Goal: Task Accomplishment & Management: Manage account settings

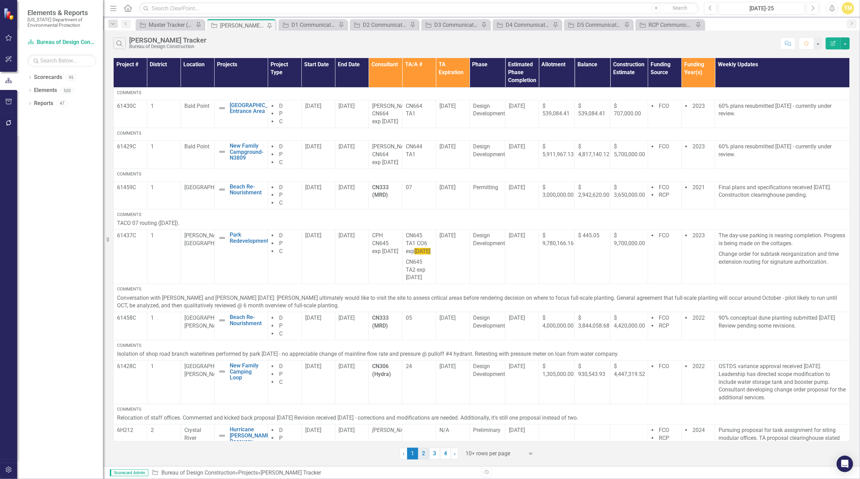
click at [420, 455] on link "2" at bounding box center [423, 454] width 11 height 12
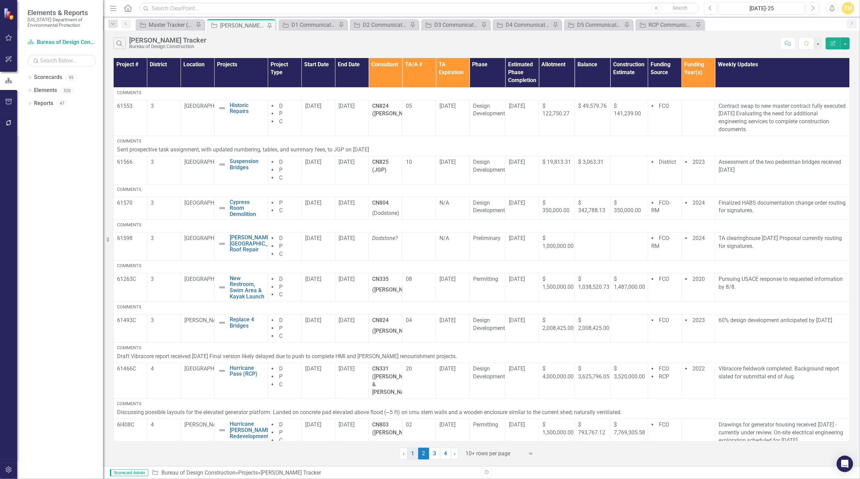
click at [413, 451] on link "1" at bounding box center [412, 454] width 11 height 12
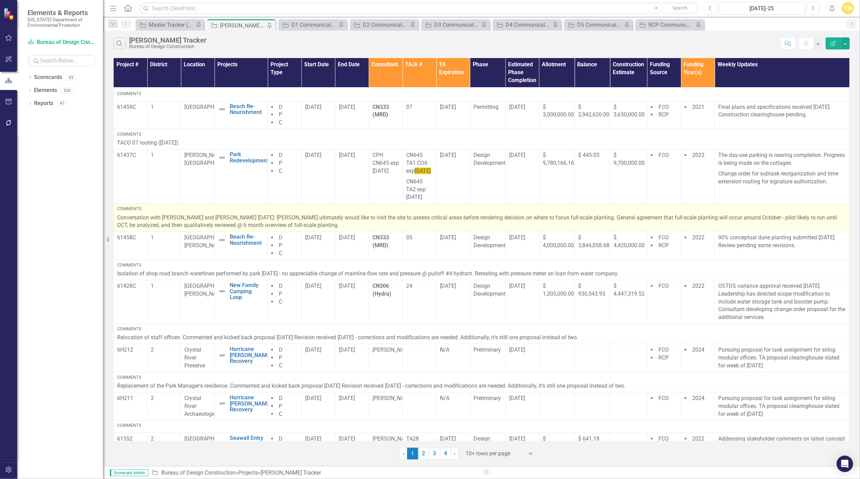
scroll to position [179, 0]
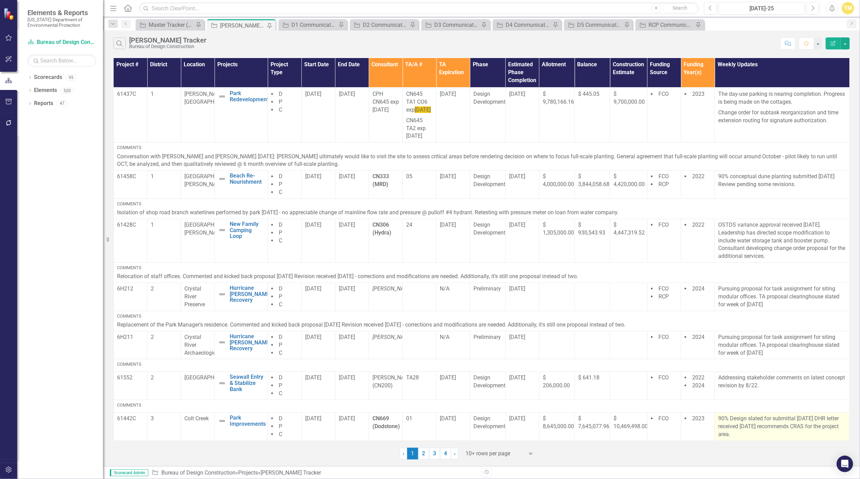
click at [420, 416] on p "90% Design slated for submittal [DATE] DHR letter received [DATE] recommends CR…" at bounding box center [782, 427] width 128 height 24
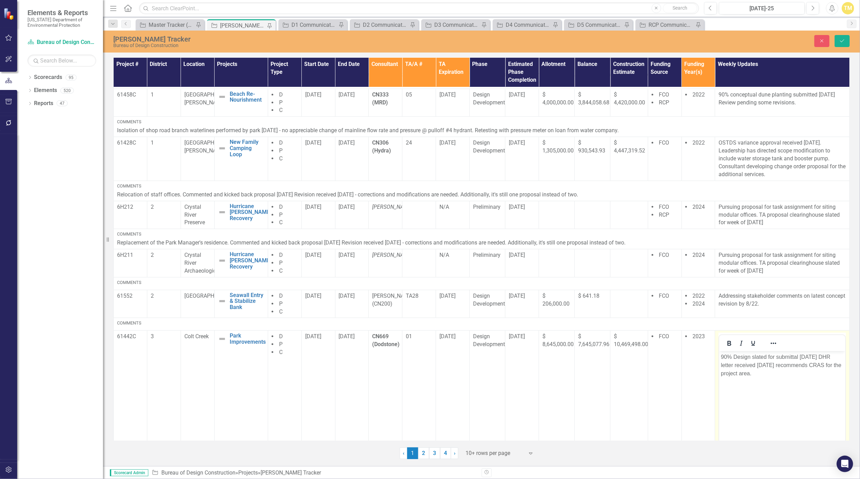
scroll to position [293, 0]
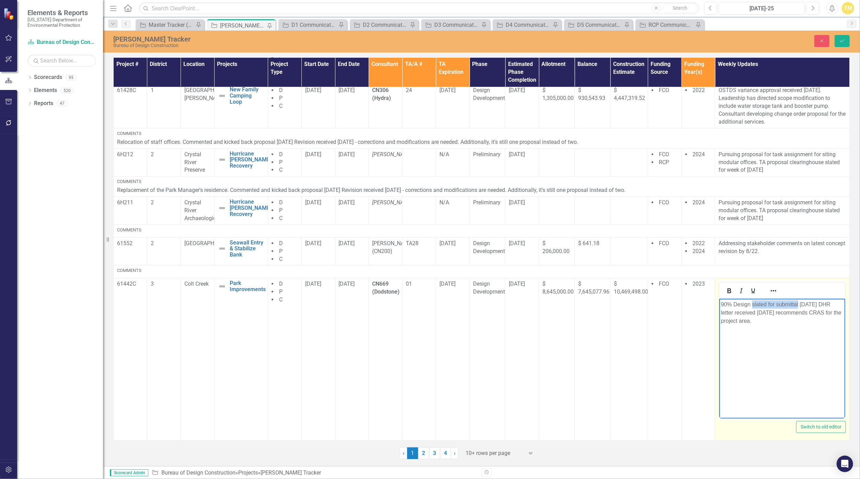
drag, startPoint x: 798, startPoint y: 304, endPoint x: 752, endPoint y: 302, distance: 46.7
click at [420, 302] on p "90% Design slated for submittal [DATE] DHR letter received [DATE] recommends CR…" at bounding box center [782, 312] width 123 height 25
click at [420, 305] on p "90% Design received [DATE] DHR letter received [DATE] recommends CRAS for the p…" at bounding box center [782, 308] width 123 height 16
click at [420, 43] on button "Save" at bounding box center [842, 41] width 15 height 12
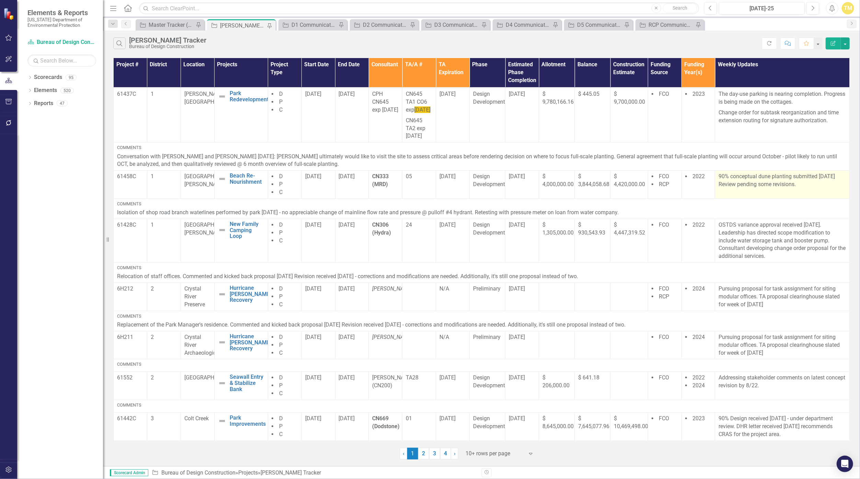
scroll to position [179, 0]
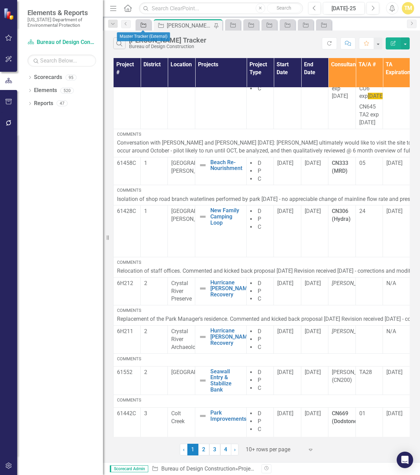
click at [144, 24] on icon "Project" at bounding box center [143, 24] width 7 height 5
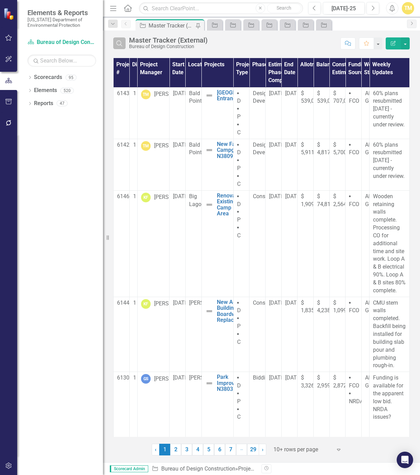
click at [119, 45] on icon "Search" at bounding box center [120, 43] width 8 height 6
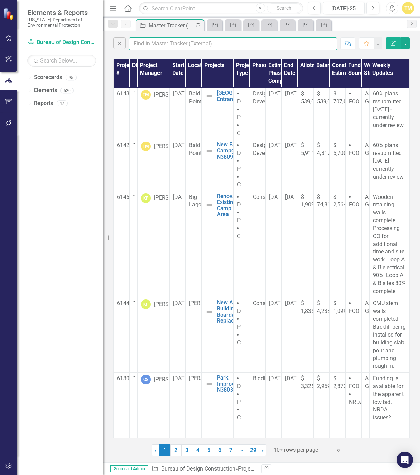
click at [152, 45] on input "text" at bounding box center [233, 43] width 208 height 13
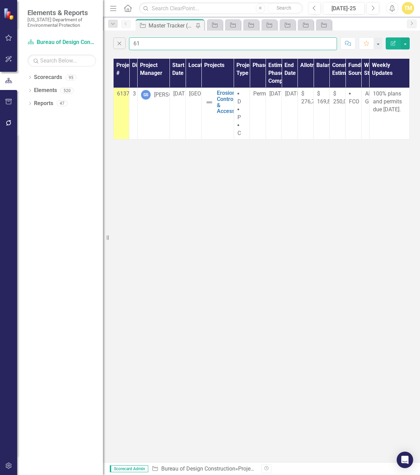
type input "6"
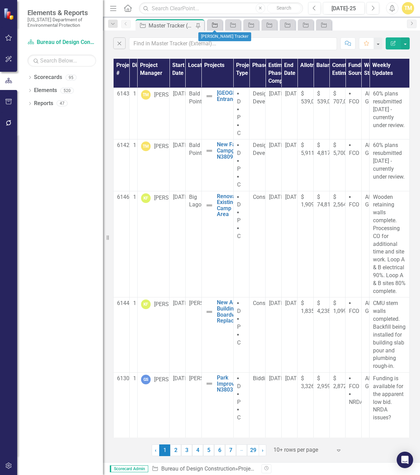
click at [215, 26] on icon "Project" at bounding box center [215, 24] width 7 height 5
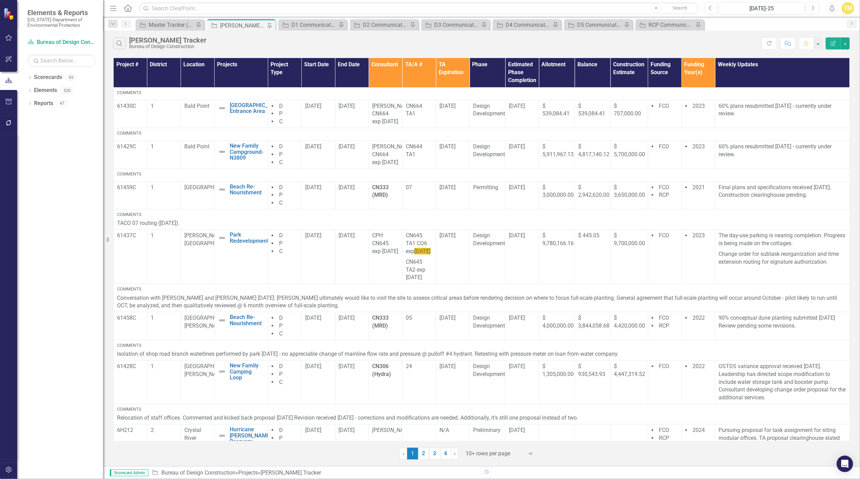
click at [420, 42] on div "Search [PERSON_NAME] Tracker Bureau of Design Construction" at bounding box center [437, 43] width 649 height 12
